Goal: Check status: Check status

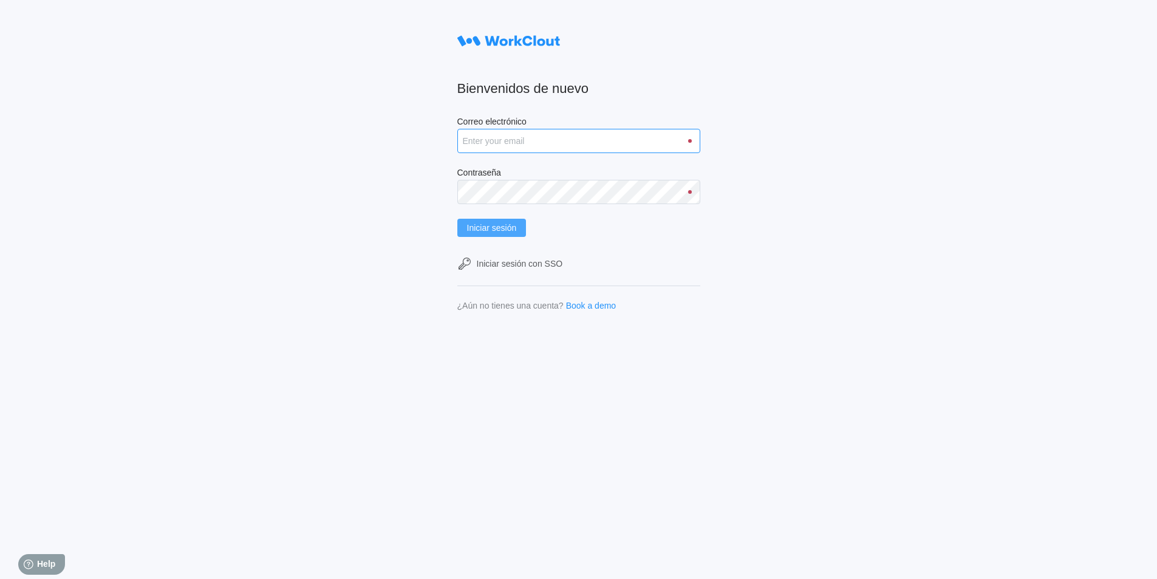
type input "[PERSON_NAME][EMAIL_ADDRESS][DOMAIN_NAME]"
click at [506, 223] on span "Iniciar sesión" at bounding box center [492, 227] width 50 height 9
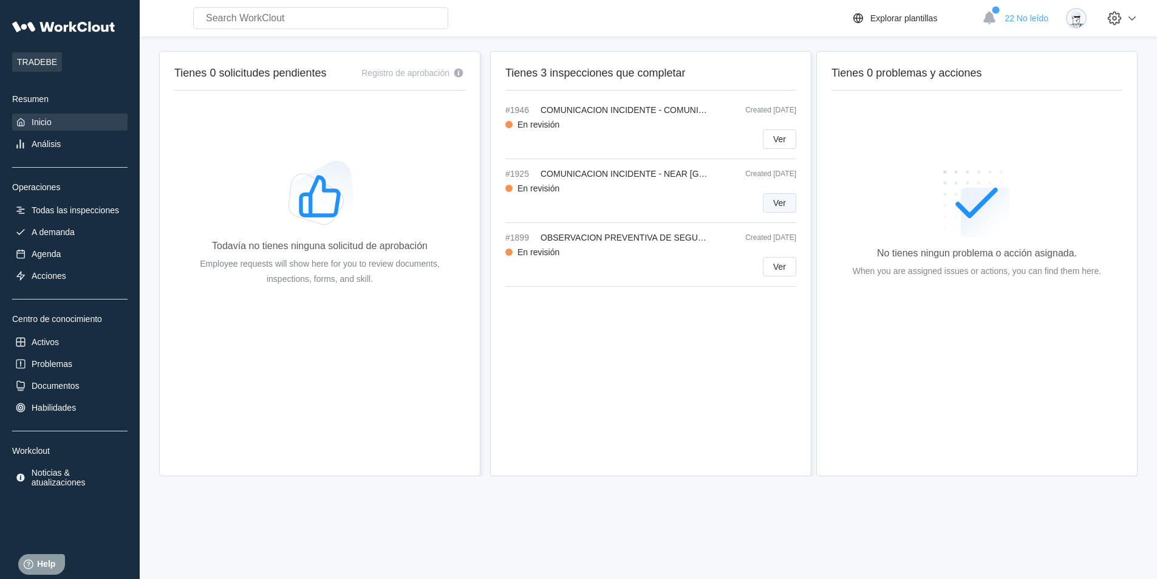
click at [778, 203] on span "Ver" at bounding box center [779, 203] width 13 height 9
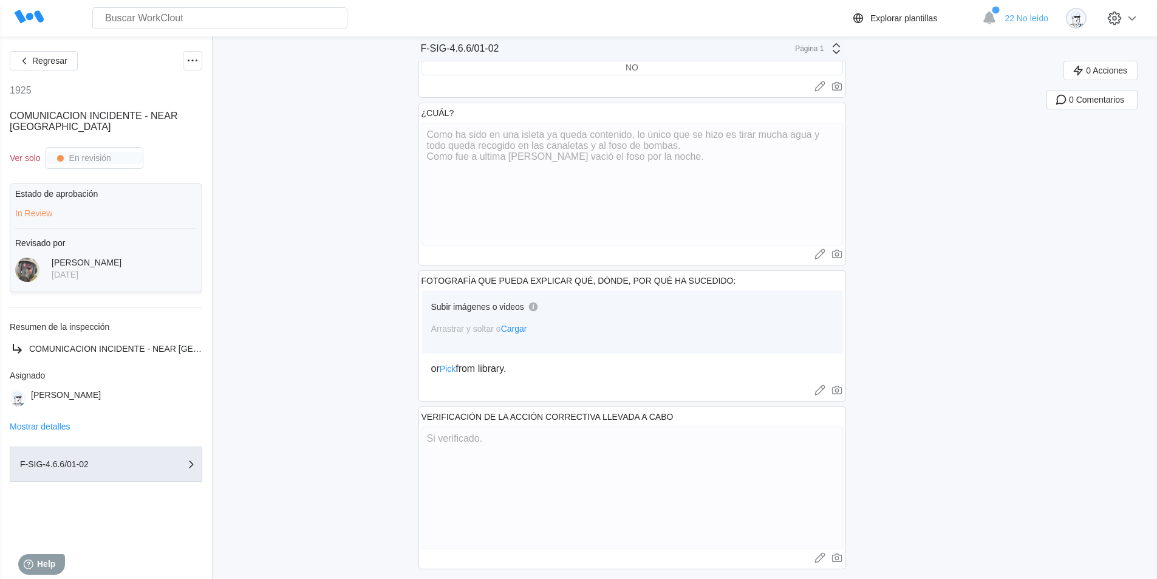
scroll to position [687, 0]
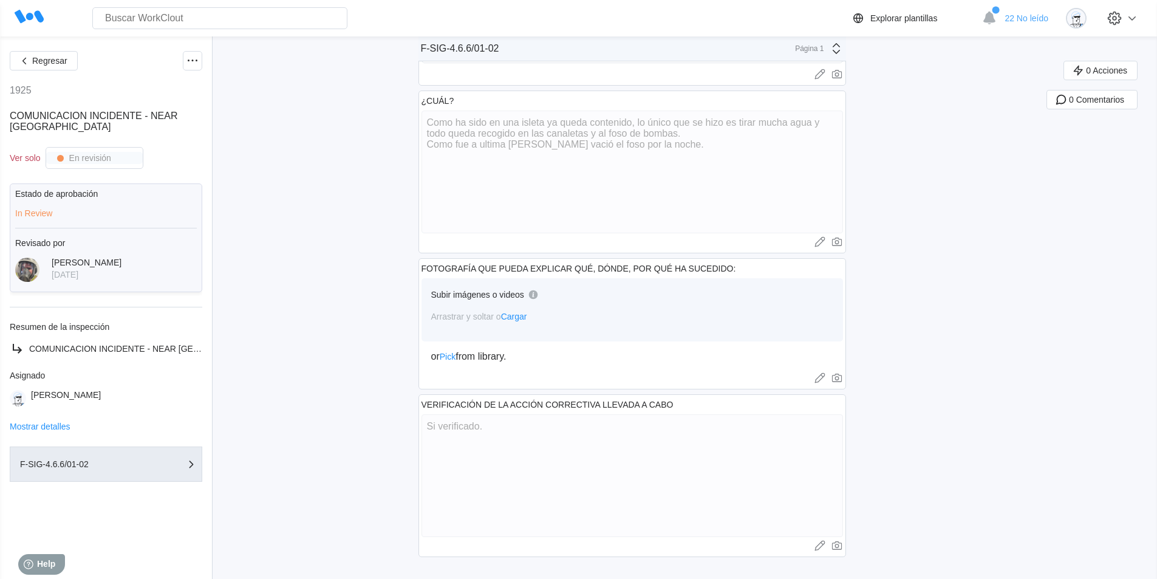
click at [593, 318] on div "Subir imágenes o videos Arrastrar y soltar o Cargar" at bounding box center [631, 309] width 421 height 63
click at [590, 305] on div "Subir imágenes o videos" at bounding box center [632, 299] width 402 height 23
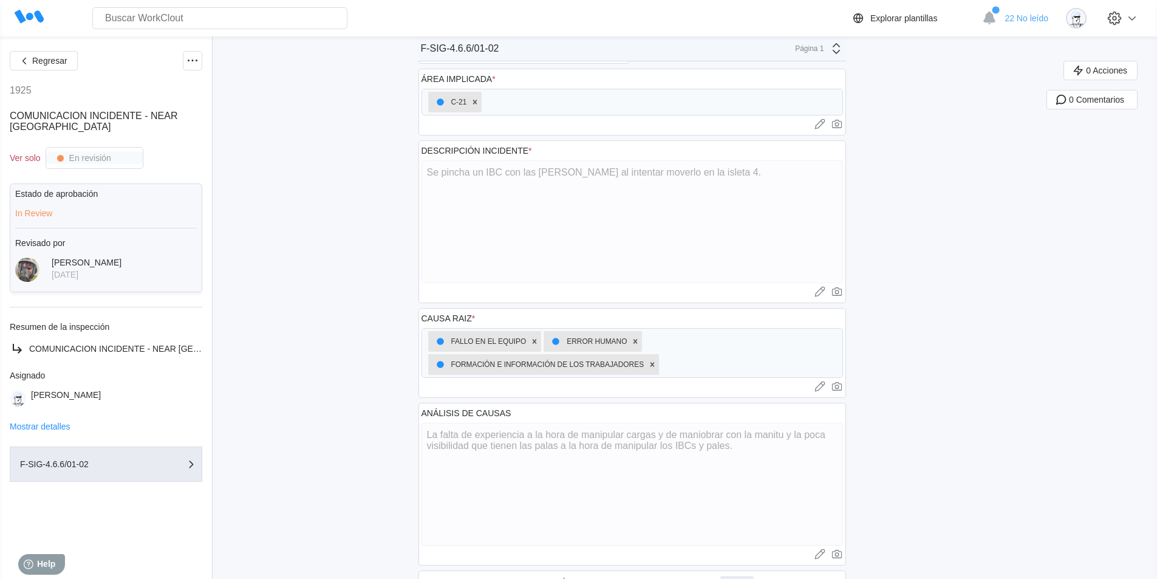
scroll to position [121, 0]
click at [55, 65] on span "Regresar" at bounding box center [49, 60] width 35 height 9
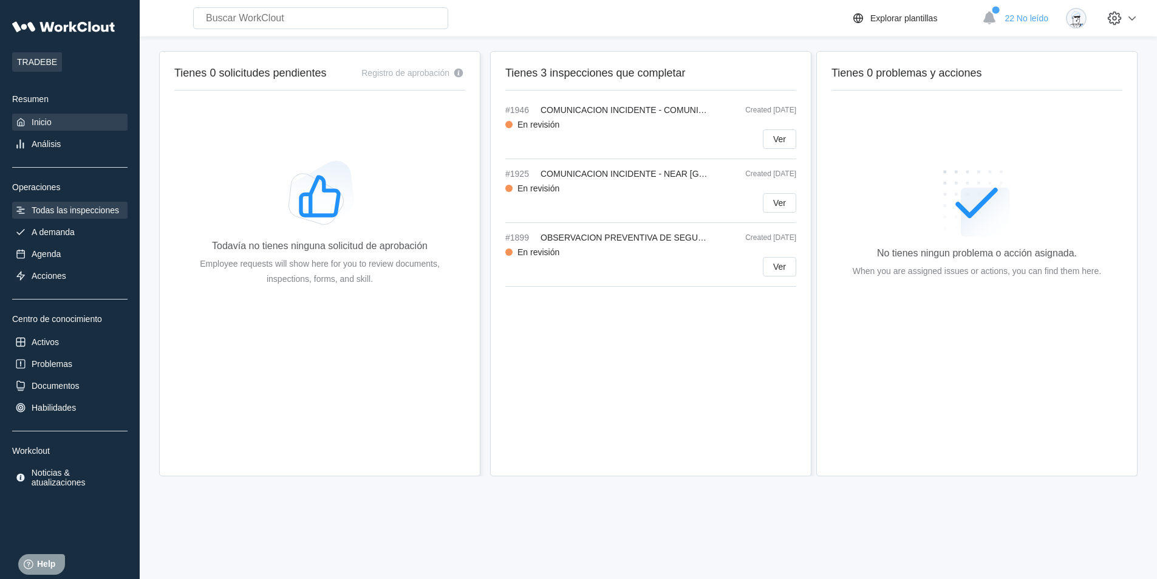
click at [85, 208] on div "Todas las inspecciones" at bounding box center [75, 210] width 87 height 10
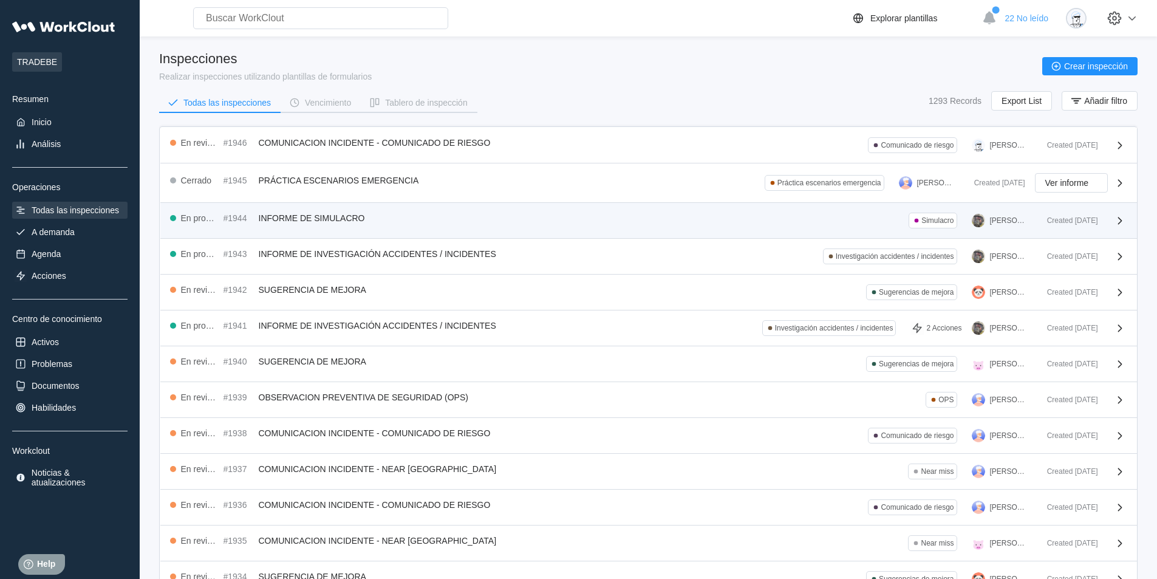
click at [440, 225] on div "En progreso #1944 INFORME DE SIMULACRO Simulacro [PERSON_NAME]" at bounding box center [603, 221] width 867 height 16
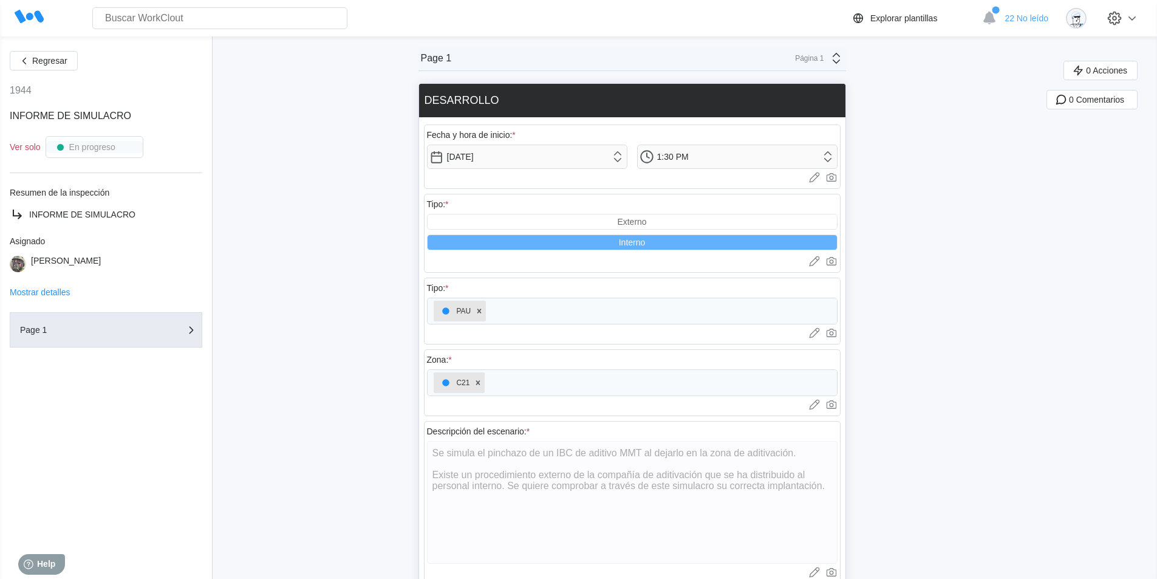
scroll to position [61, 0]
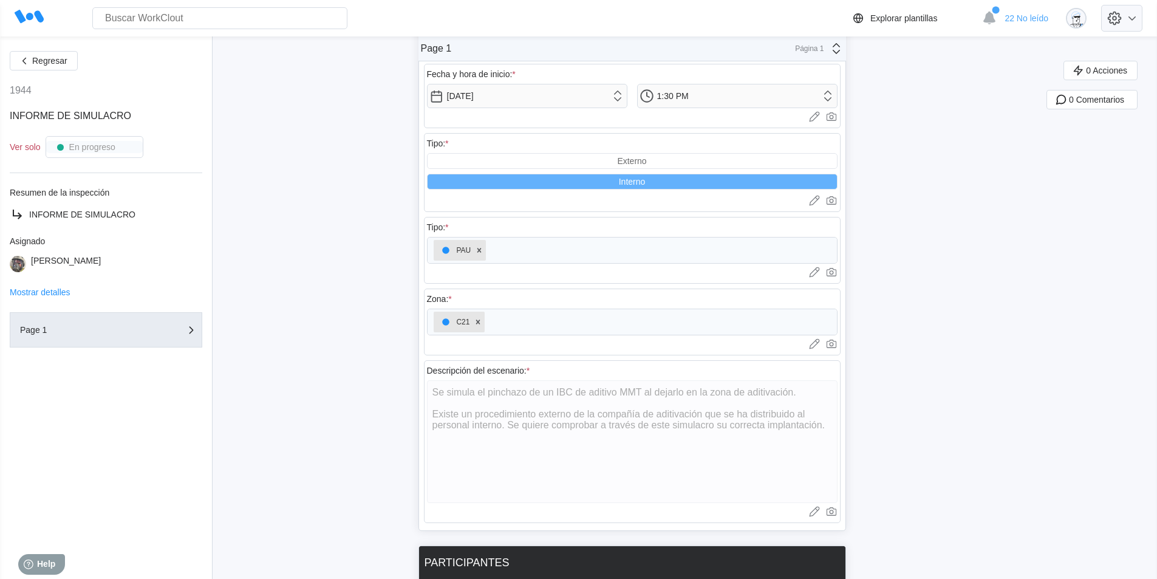
click at [1119, 24] on icon at bounding box center [1114, 18] width 21 height 21
click at [1043, 132] on div "Cerrar sesión" at bounding box center [1022, 129] width 51 height 10
